Goal: Navigation & Orientation: Find specific page/section

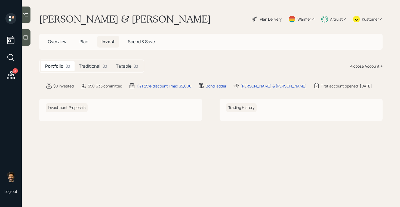
click at [101, 63] on div "Traditional $0" at bounding box center [92, 66] width 37 height 10
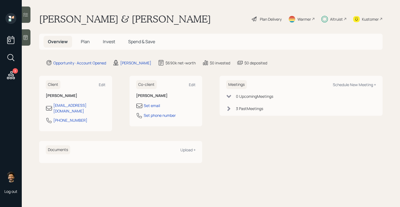
click at [112, 43] on span "Invest" at bounding box center [109, 42] width 12 height 6
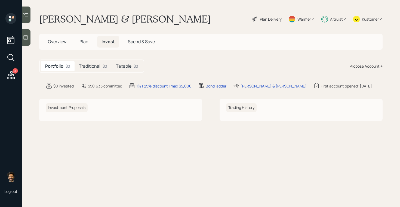
click at [100, 67] on h5 "Traditional" at bounding box center [89, 66] width 21 height 5
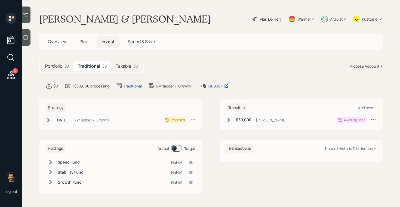
click at [132, 66] on div "Taxable $0" at bounding box center [126, 66] width 31 height 10
click at [102, 67] on div "$0" at bounding box center [103, 66] width 5 height 6
click at [85, 40] on span "Plan" at bounding box center [83, 42] width 9 height 6
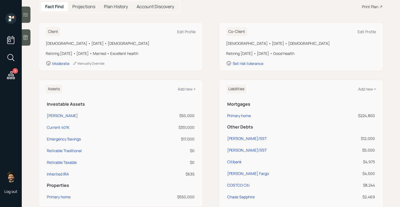
scroll to position [60, 0]
